Goal: Information Seeking & Learning: Learn about a topic

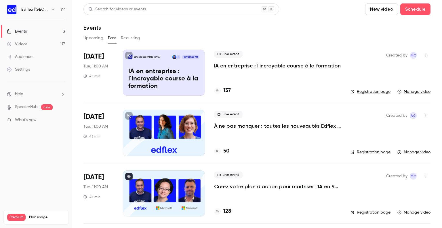
scroll to position [17, 0]
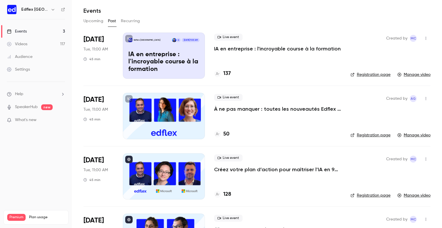
click at [166, 122] on div at bounding box center [164, 116] width 82 height 46
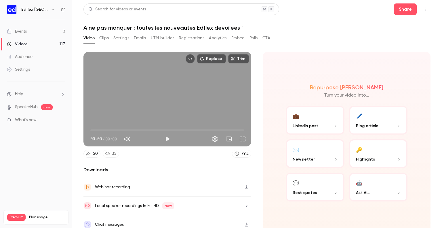
scroll to position [4, 0]
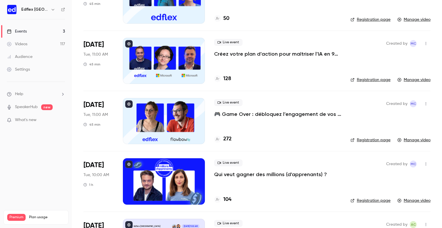
scroll to position [78, 0]
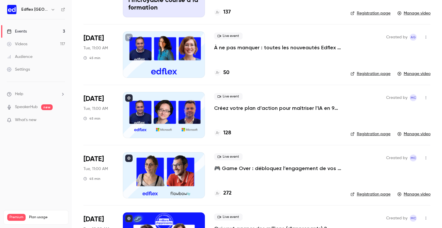
click at [38, 31] on link "Events 3" at bounding box center [36, 31] width 72 height 13
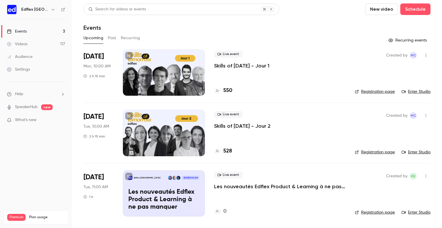
click at [159, 196] on p "Les nouveautés Edflex Product & Learning à ne pas manquer" at bounding box center [163, 199] width 71 height 22
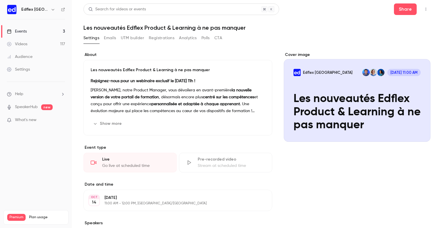
click at [122, 90] on p "[PERSON_NAME], notre Product Manager, vous dévoilera en avant-première la nouve…" at bounding box center [178, 101] width 174 height 28
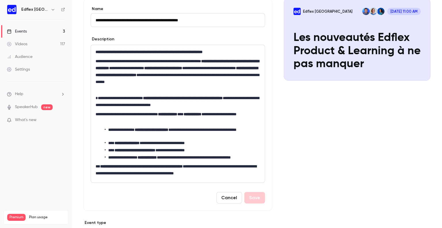
scroll to position [63, 0]
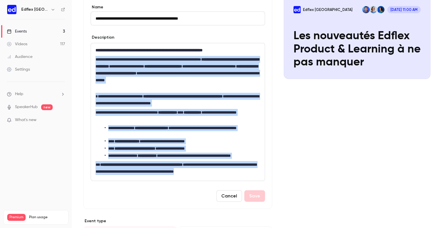
drag, startPoint x: 96, startPoint y: 59, endPoint x: 253, endPoint y: 174, distance: 194.1
click at [253, 174] on div "**********" at bounding box center [178, 111] width 174 height 137
copy div "**********"
